Goal: Find specific page/section: Find specific page/section

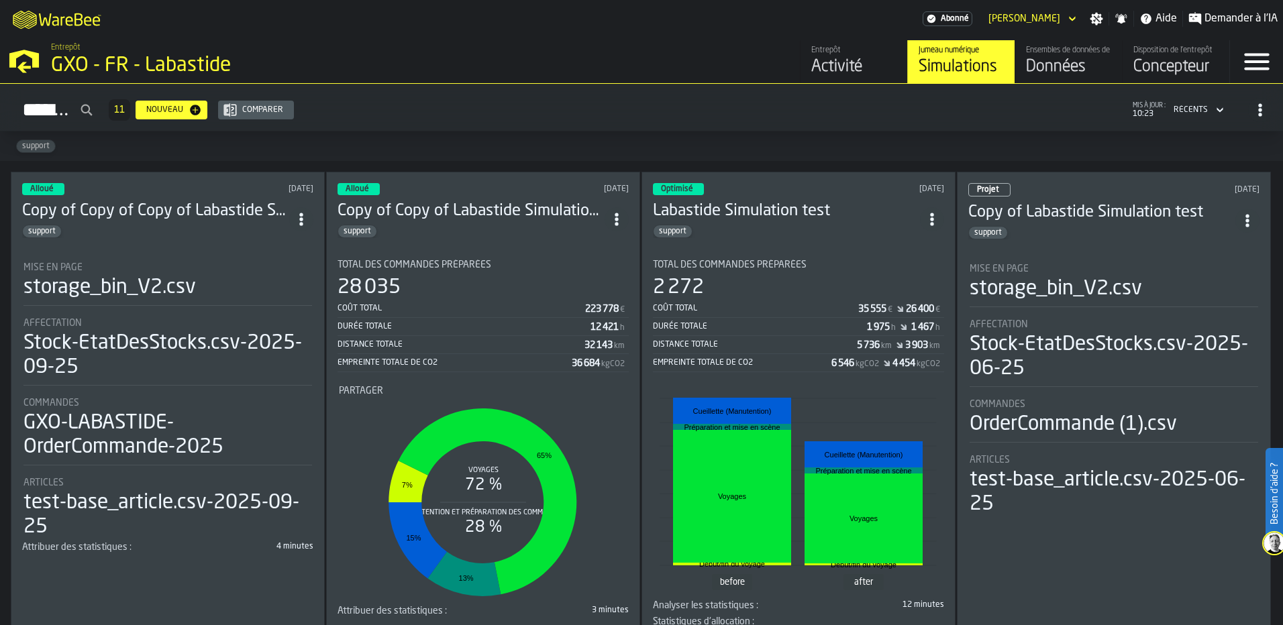
click at [853, 58] on div "Données" at bounding box center [1068, 66] width 85 height 21
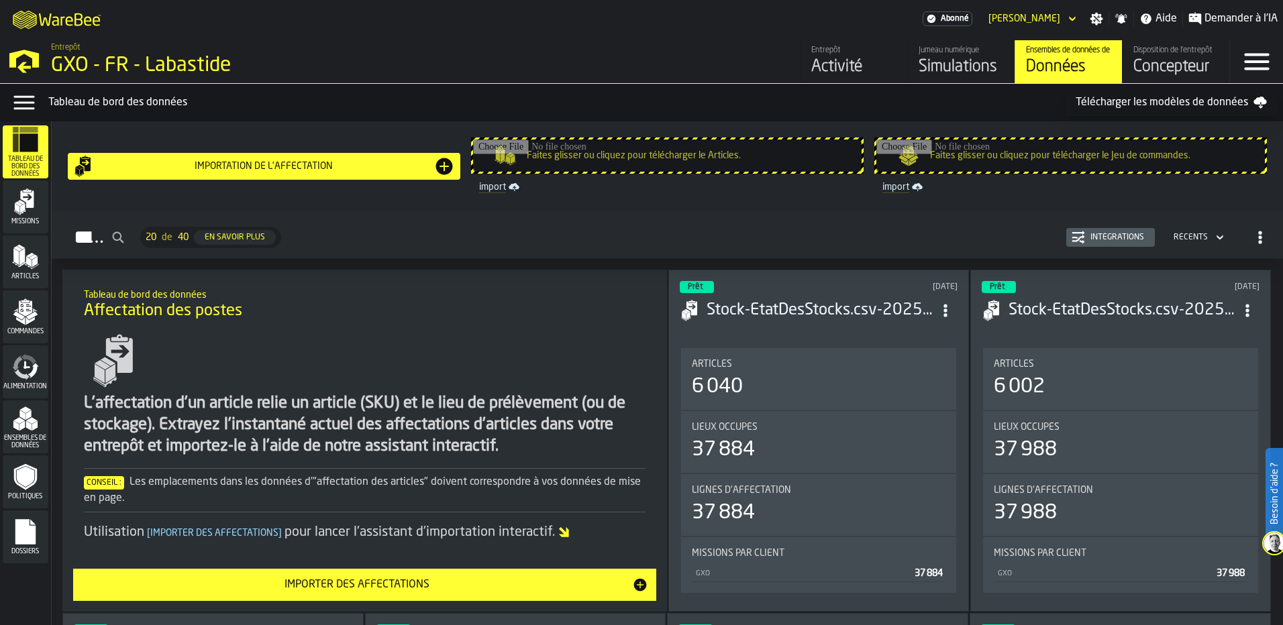
click at [33, 282] on div "Articles" at bounding box center [26, 261] width 46 height 53
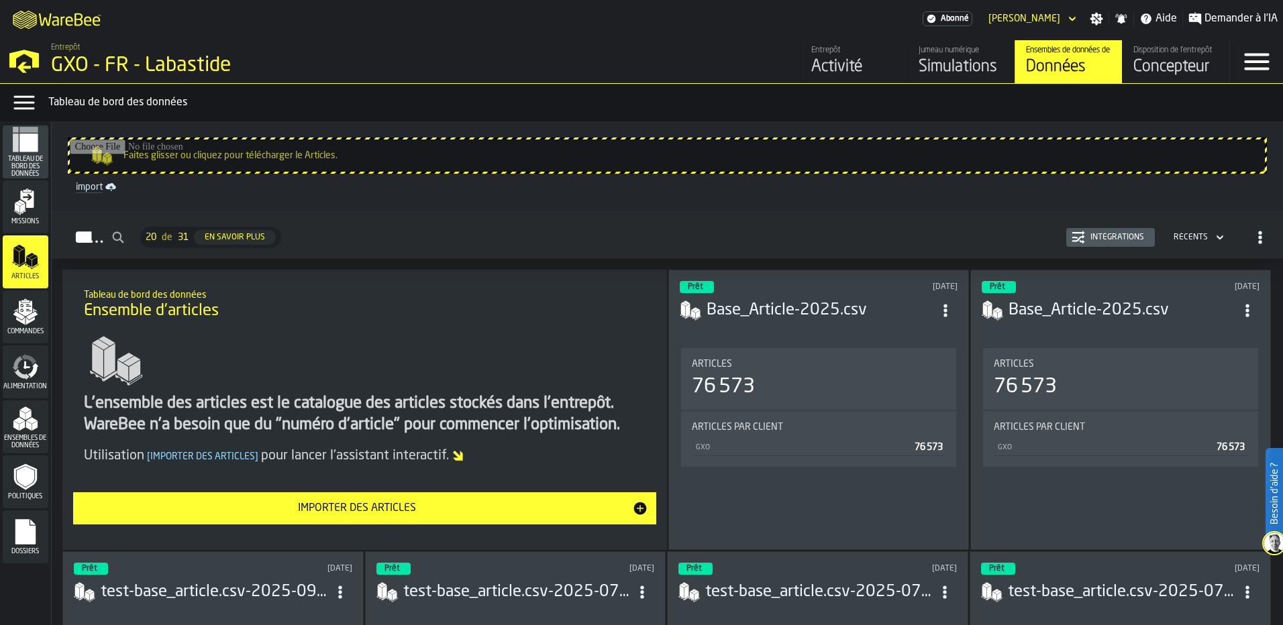
click at [853, 304] on span "ItemListCard-DashboardItemContainer" at bounding box center [945, 311] width 24 height 24
click at [853, 341] on div "Ouvrir" at bounding box center [916, 337] width 70 height 16
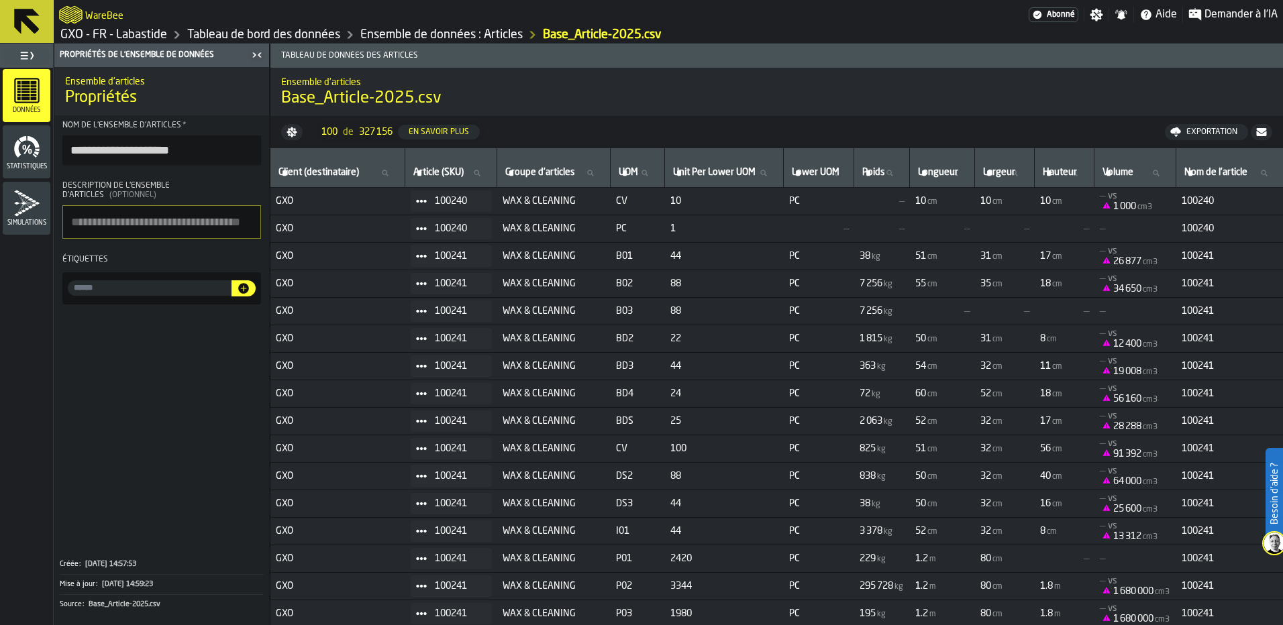
click at [439, 162] on div "Article (SKU) Article (SKU)" at bounding box center [451, 168] width 81 height 28
click at [480, 170] on icon at bounding box center [477, 173] width 6 height 6
click at [489, 170] on input "Article (SKU) Article (SKU)" at bounding box center [451, 172] width 81 height 17
paste input "******"
type input "******"
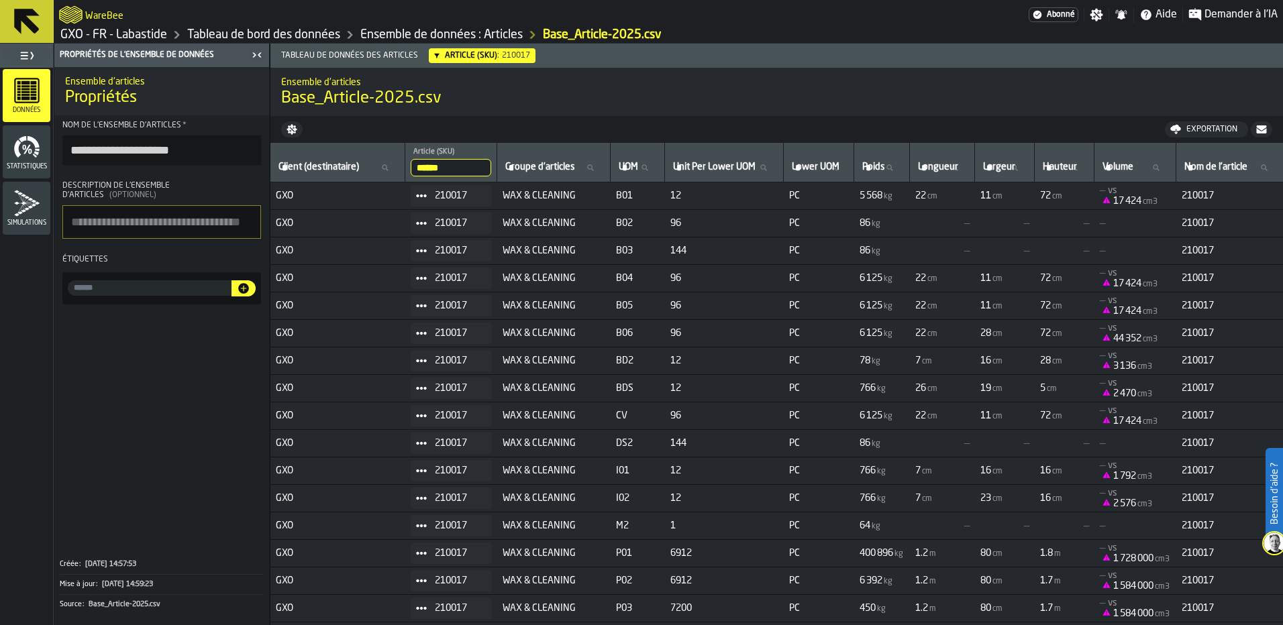
click at [472, 225] on span "210017" at bounding box center [458, 223] width 46 height 11
click at [489, 189] on div "210017" at bounding box center [451, 195] width 81 height 21
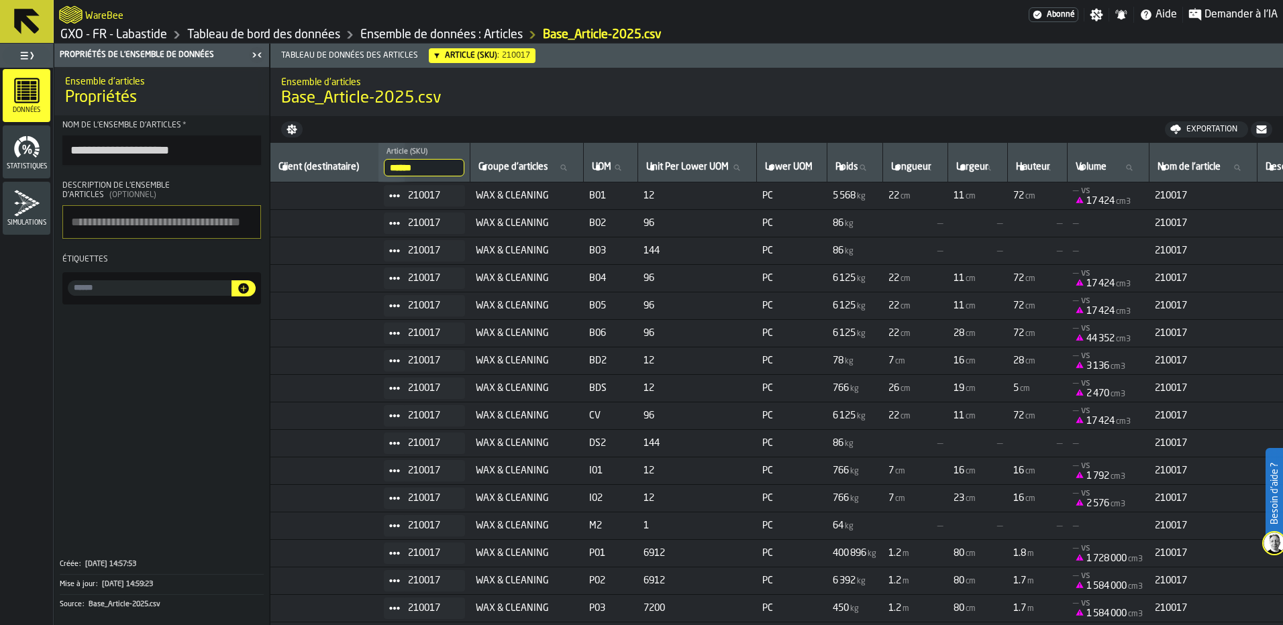
scroll to position [0, 81]
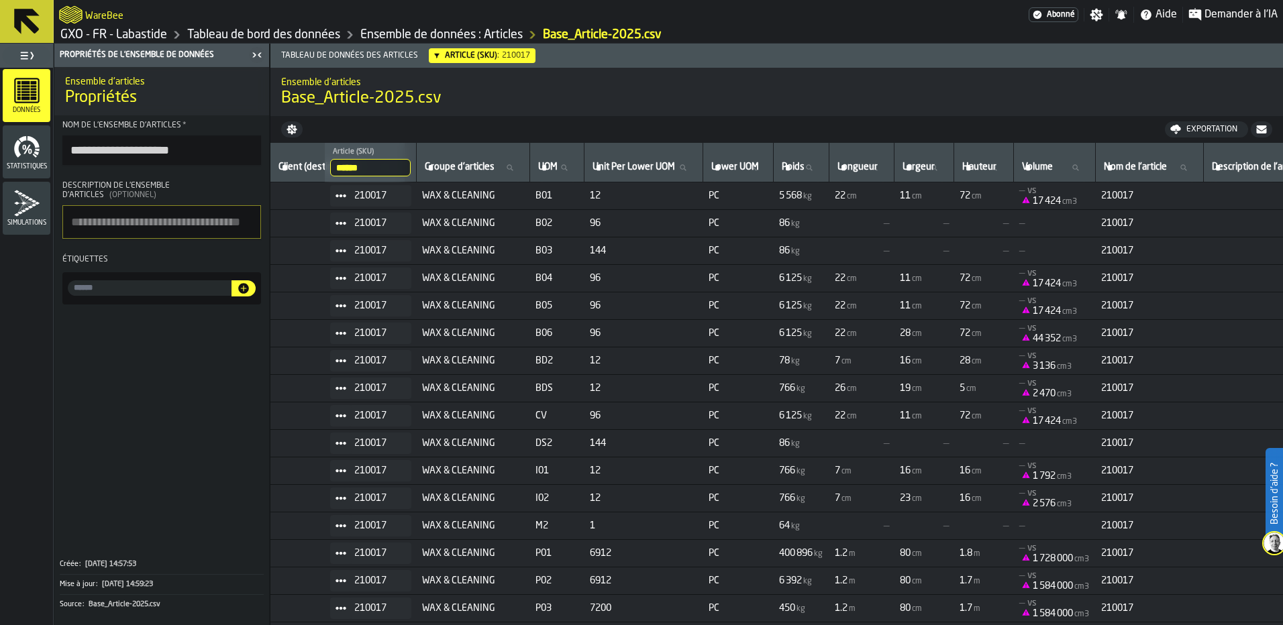
click at [401, 164] on input "******" at bounding box center [370, 167] width 81 height 17
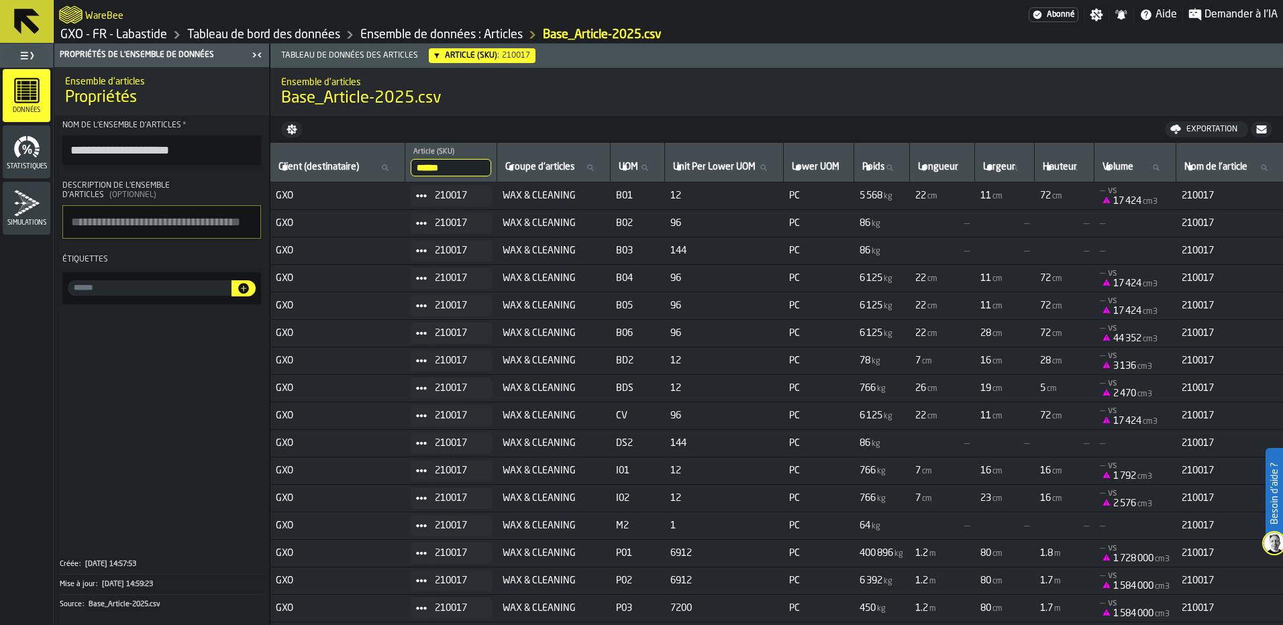
drag, startPoint x: 401, startPoint y: 164, endPoint x: 272, endPoint y: 166, distance: 129.5
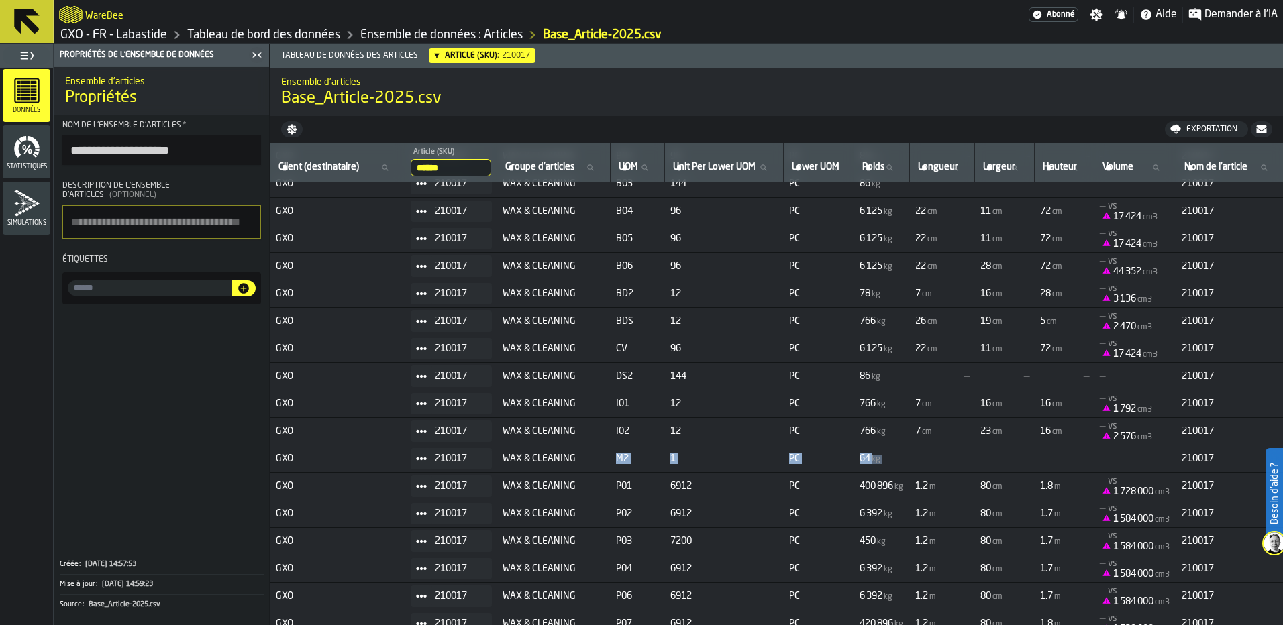
drag, startPoint x: 945, startPoint y: 462, endPoint x: 602, endPoint y: 464, distance: 342.8
click at [482, 466] on div "210017" at bounding box center [451, 458] width 81 height 21
drag, startPoint x: 512, startPoint y: 441, endPoint x: 641, endPoint y: 444, distance: 128.8
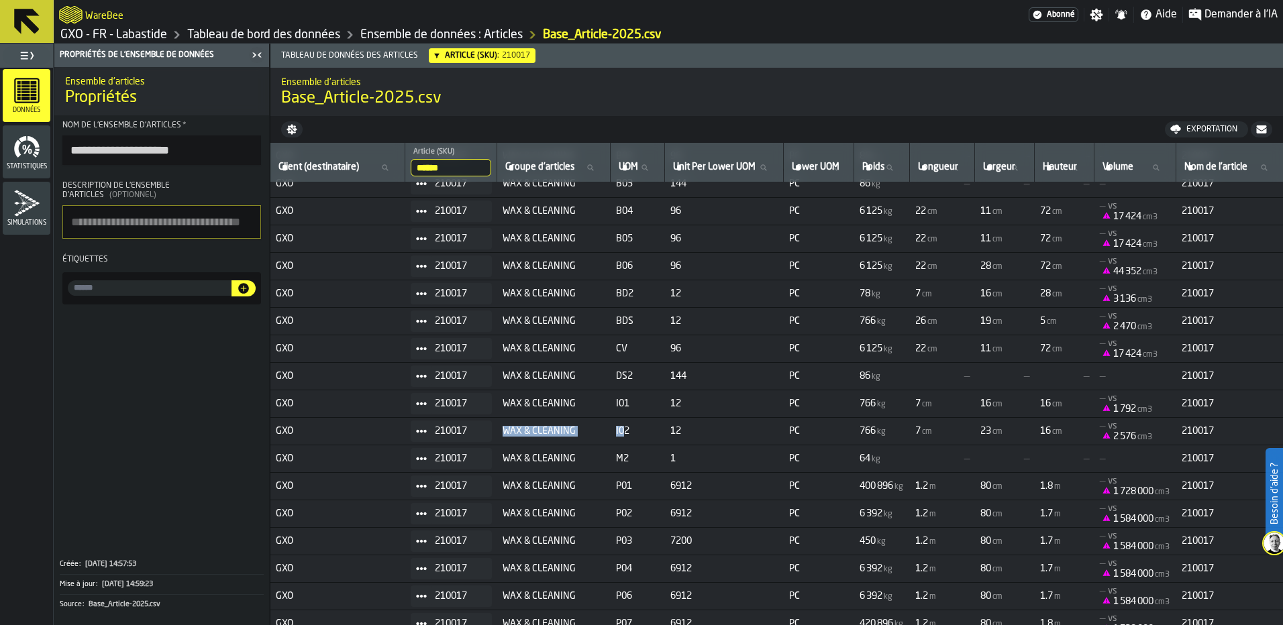
click at [641, 444] on td "I02" at bounding box center [638, 432] width 54 height 28
click at [703, 449] on td "1" at bounding box center [724, 459] width 119 height 28
drag, startPoint x: 700, startPoint y: 460, endPoint x: 742, endPoint y: 460, distance: 42.3
click at [742, 460] on span "1" at bounding box center [724, 459] width 108 height 11
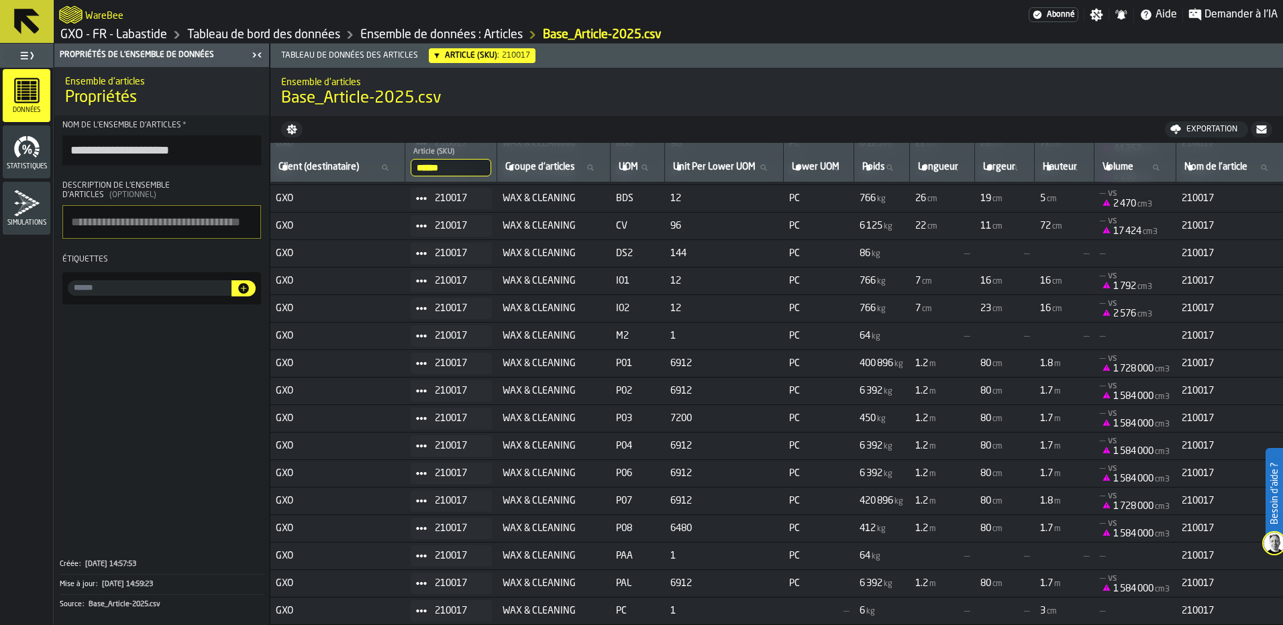
scroll to position [0, 0]
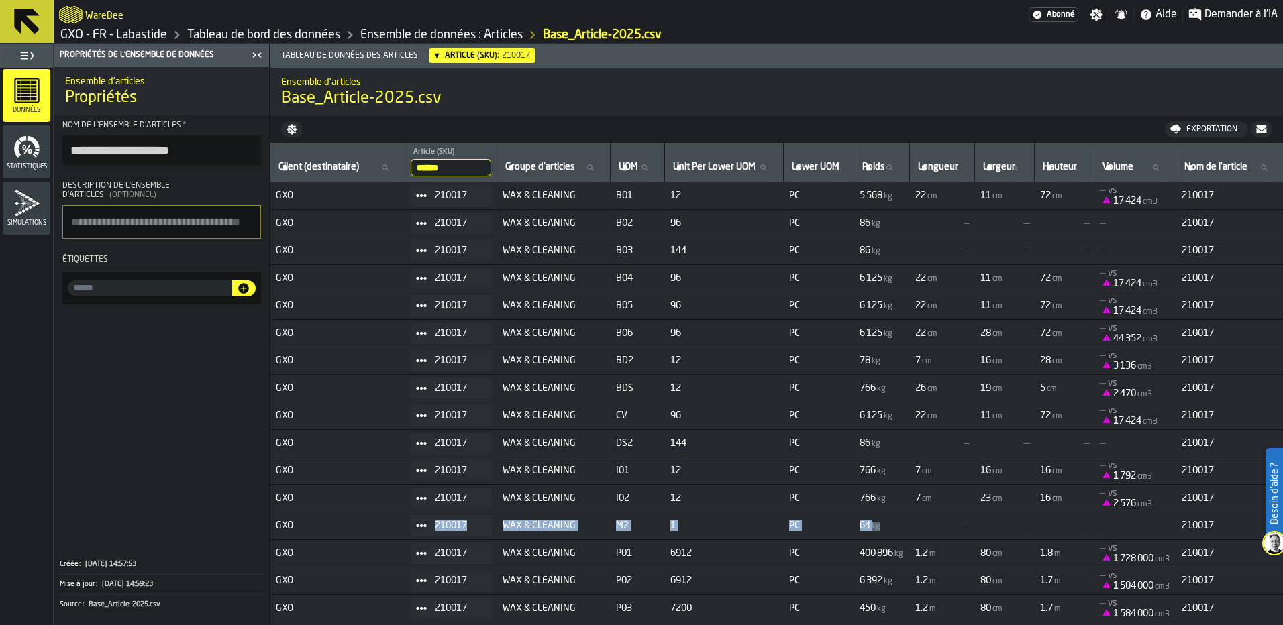
drag, startPoint x: 936, startPoint y: 519, endPoint x: 444, endPoint y: 520, distance: 491.8
click at [770, 534] on td "1" at bounding box center [724, 527] width 119 height 28
drag, startPoint x: 923, startPoint y: 523, endPoint x: 898, endPoint y: 522, distance: 24.8
click at [853, 522] on span "64 kg" at bounding box center [881, 526] width 45 height 11
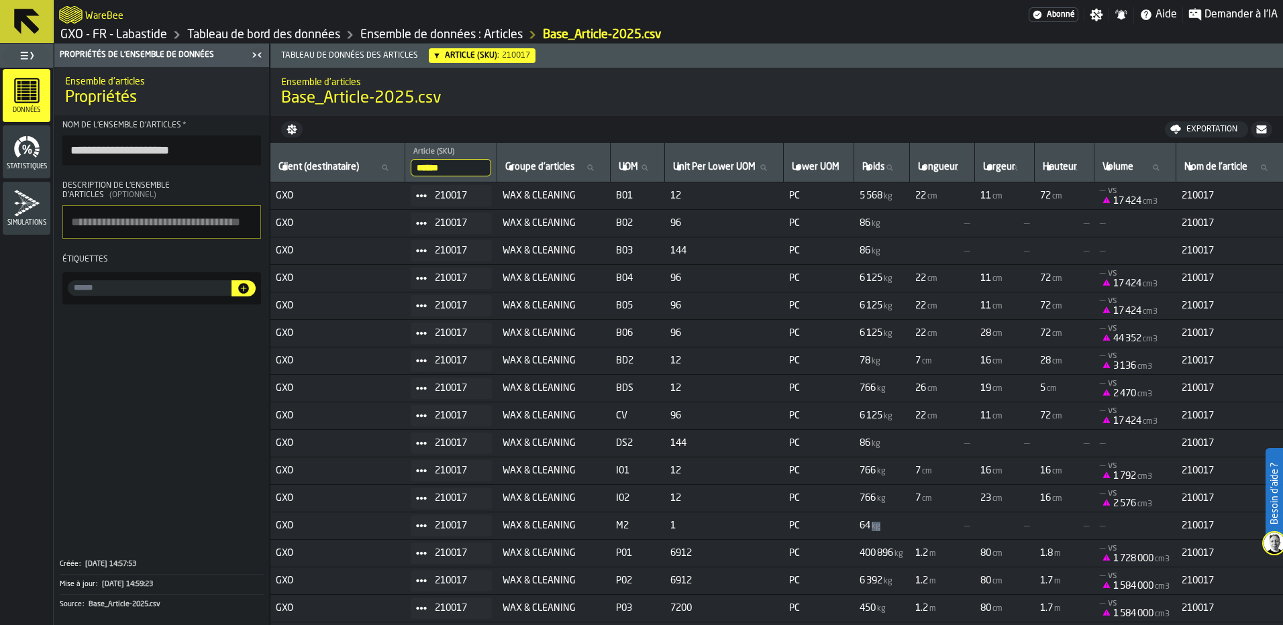
click at [853, 421] on td "22 cm" at bounding box center [942, 417] width 65 height 28
drag, startPoint x: 462, startPoint y: 166, endPoint x: 365, endPoint y: 176, distance: 97.8
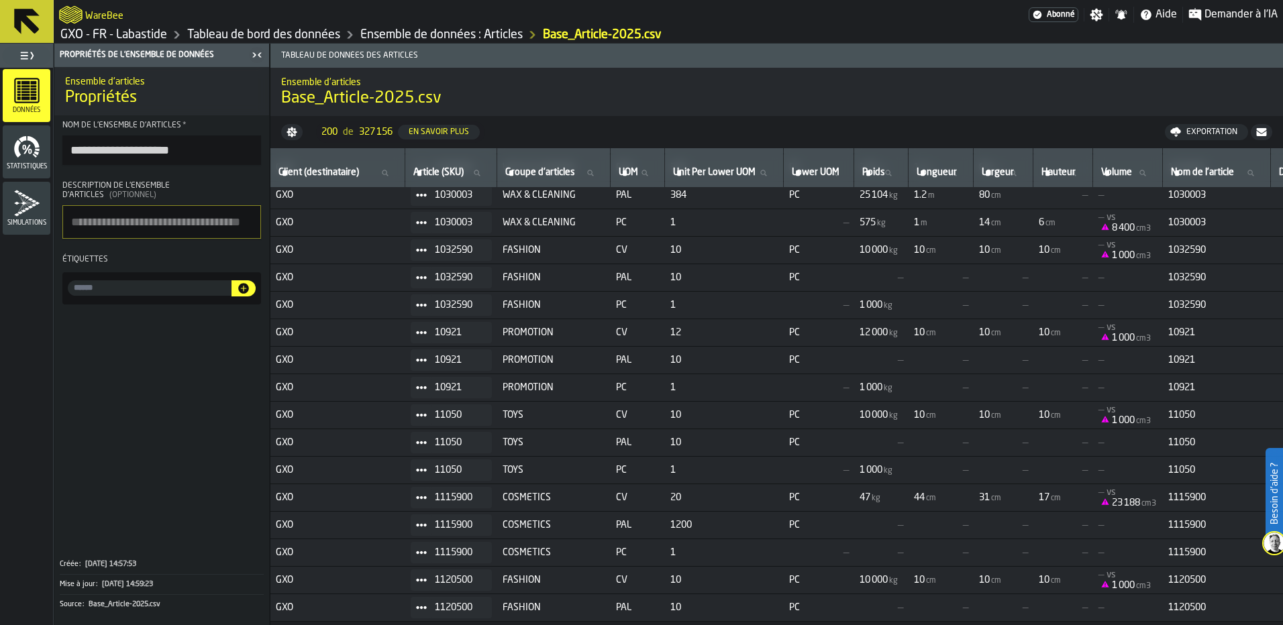
scroll to position [2057, 0]
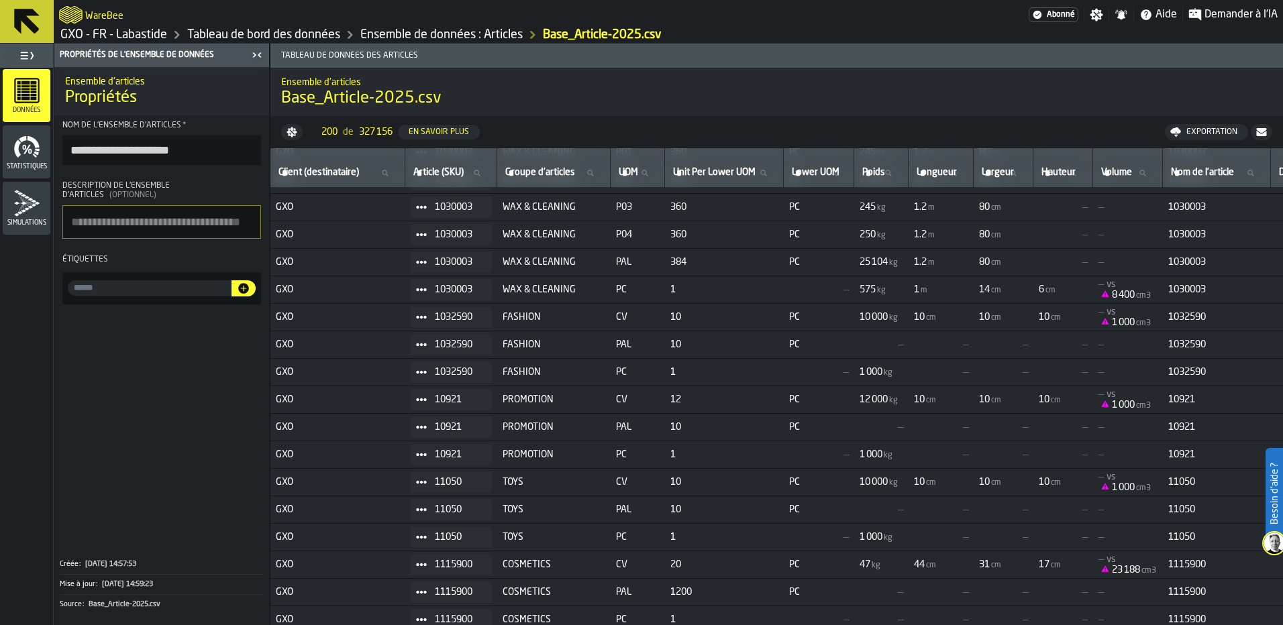
click at [458, 293] on span "1030003" at bounding box center [458, 289] width 46 height 11
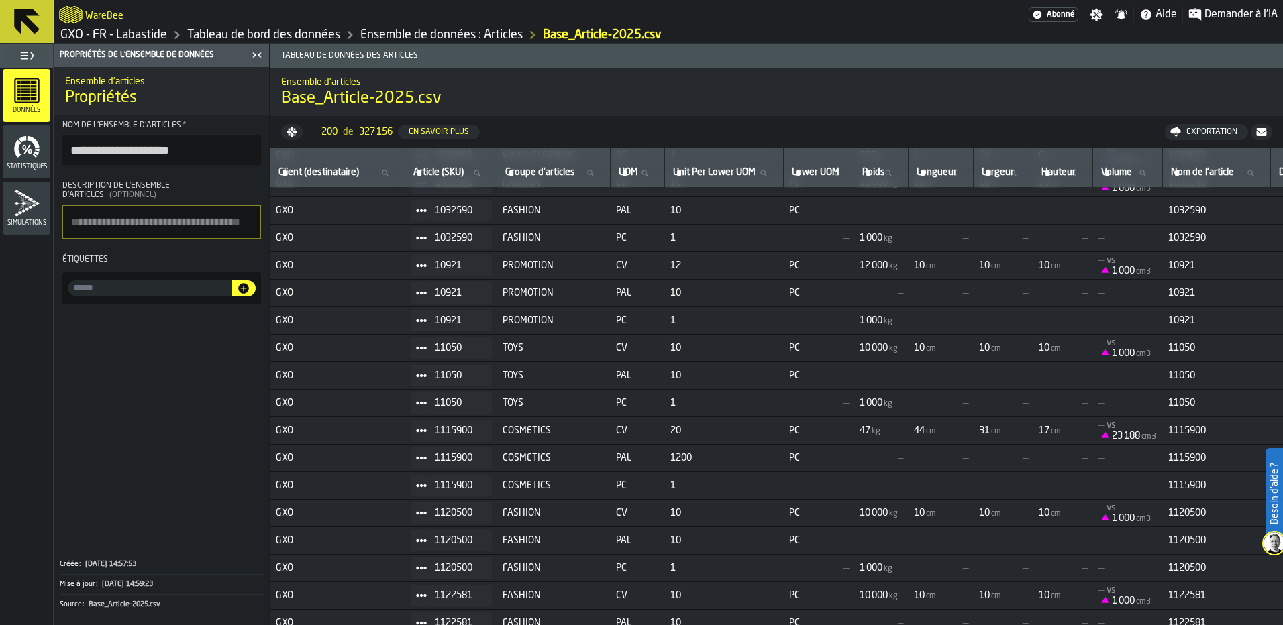
scroll to position [2124, 0]
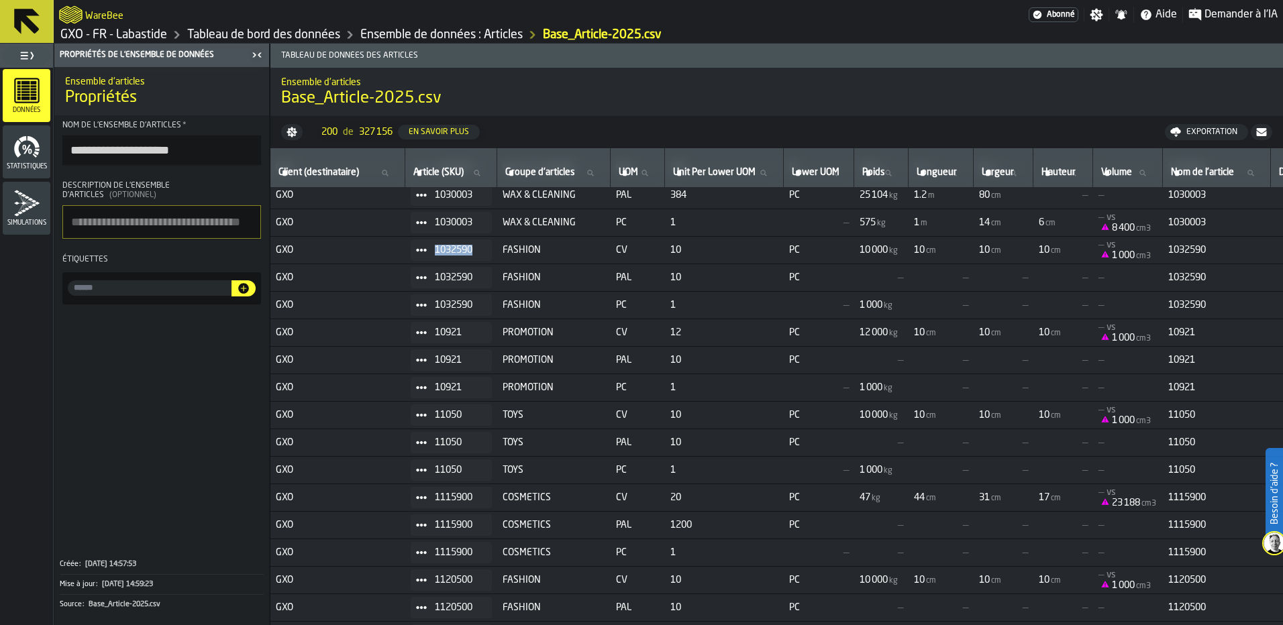
drag, startPoint x: 503, startPoint y: 250, endPoint x: 430, endPoint y: 245, distance: 73.3
click at [430, 245] on div "1032590" at bounding box center [451, 250] width 81 height 21
drag, startPoint x: 430, startPoint y: 245, endPoint x: 466, endPoint y: 242, distance: 36.4
click at [466, 242] on div "1032590" at bounding box center [451, 250] width 81 height 21
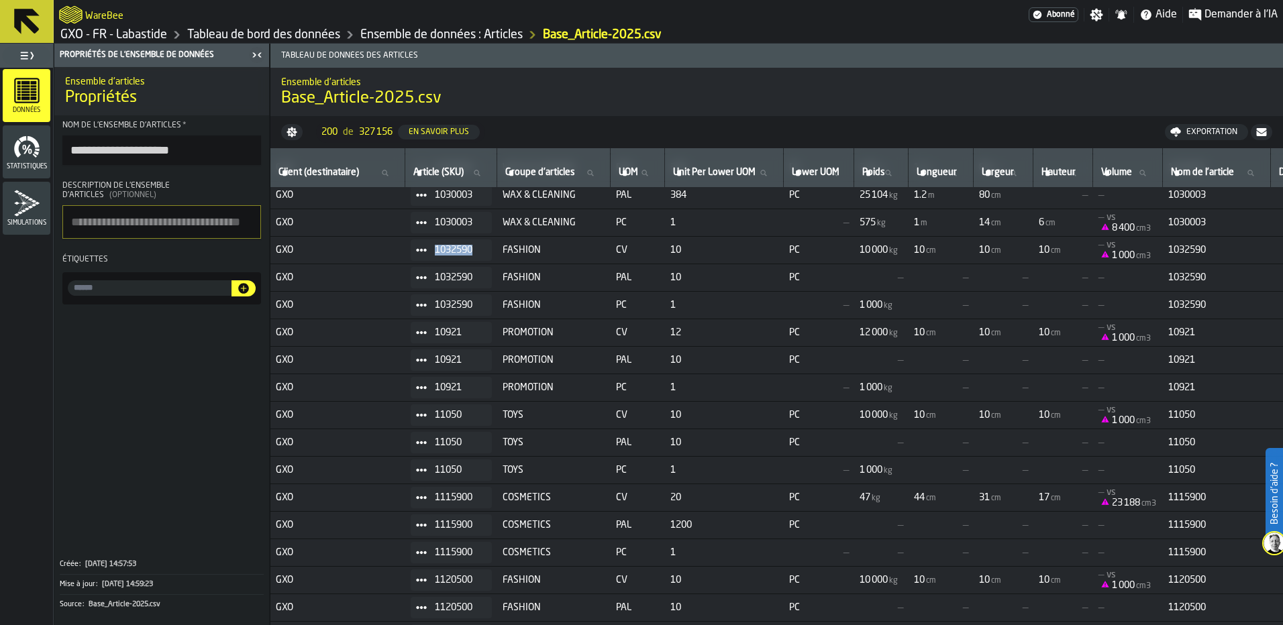
click at [466, 242] on div "1032590" at bounding box center [451, 250] width 81 height 21
click at [489, 167] on input "Article (SKU) Article (SKU)" at bounding box center [451, 172] width 81 height 17
paste input "*******"
type input "*******"
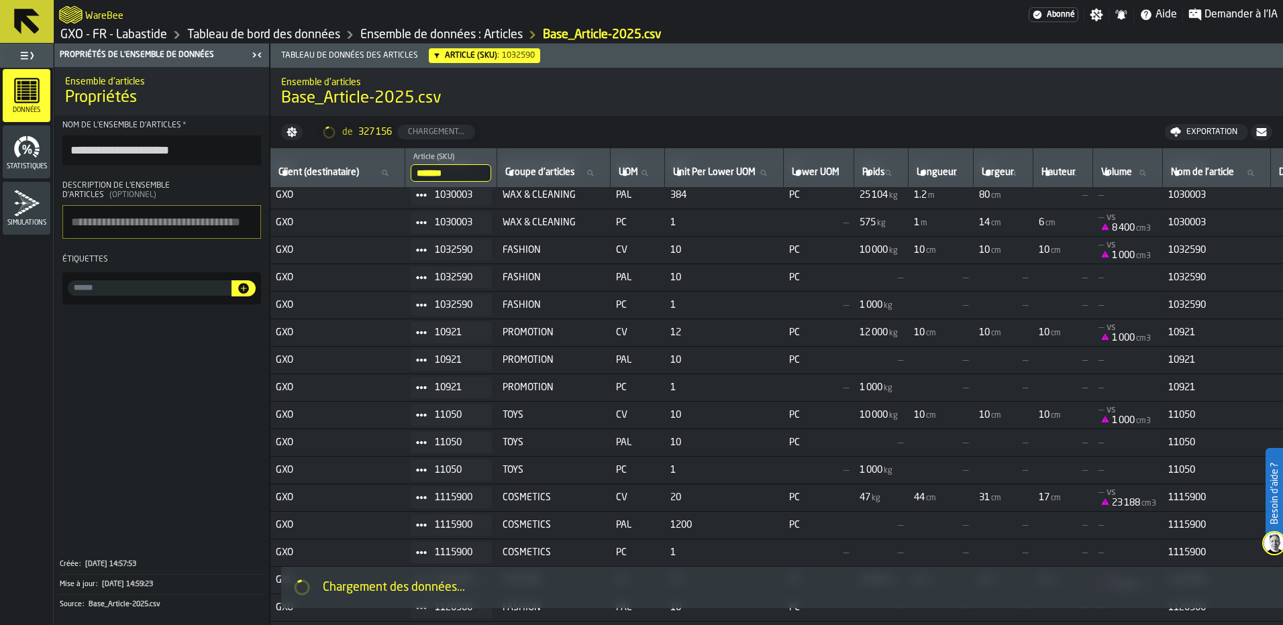
scroll to position [0, 0]
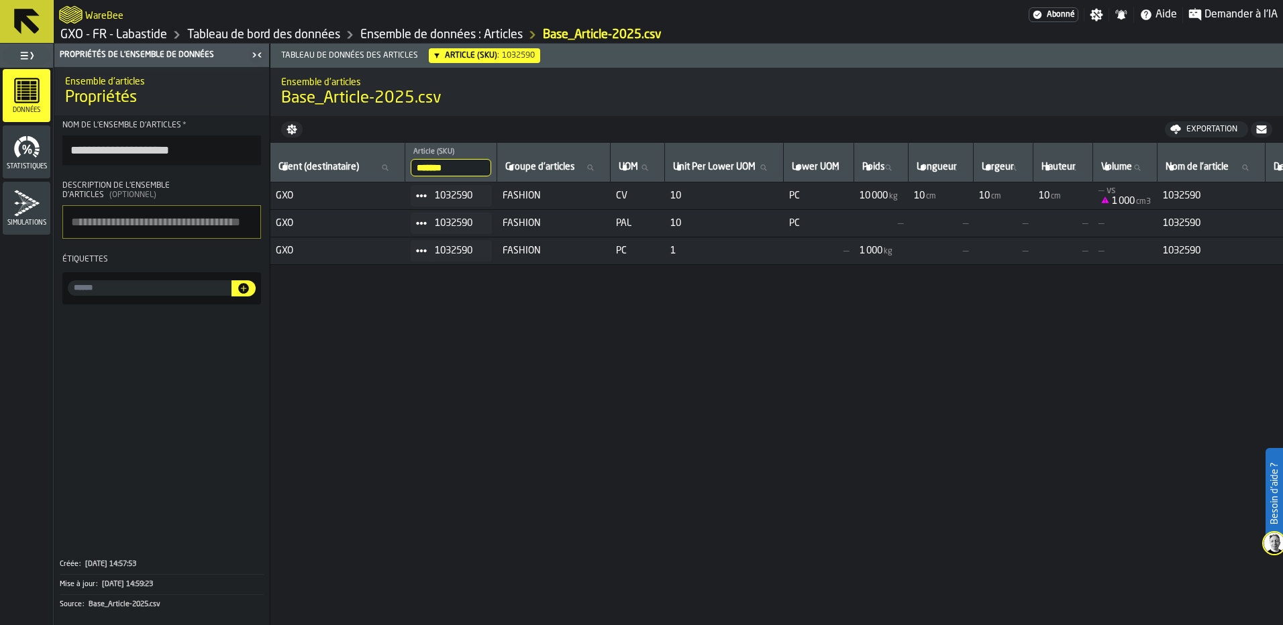
click at [17, 23] on icon at bounding box center [26, 21] width 25 height 25
